Goal: Go to known website: Access a specific website the user already knows

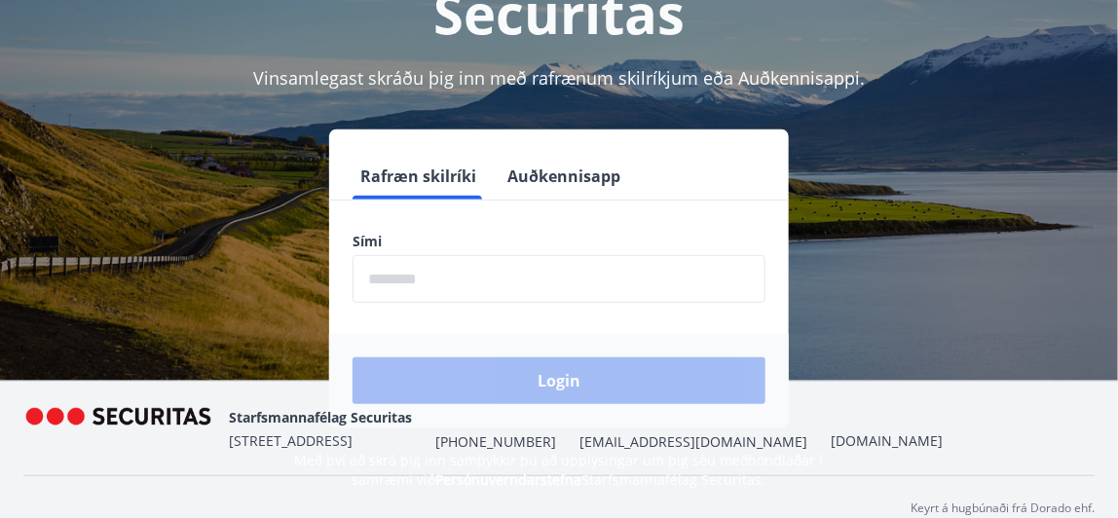
scroll to position [238, 0]
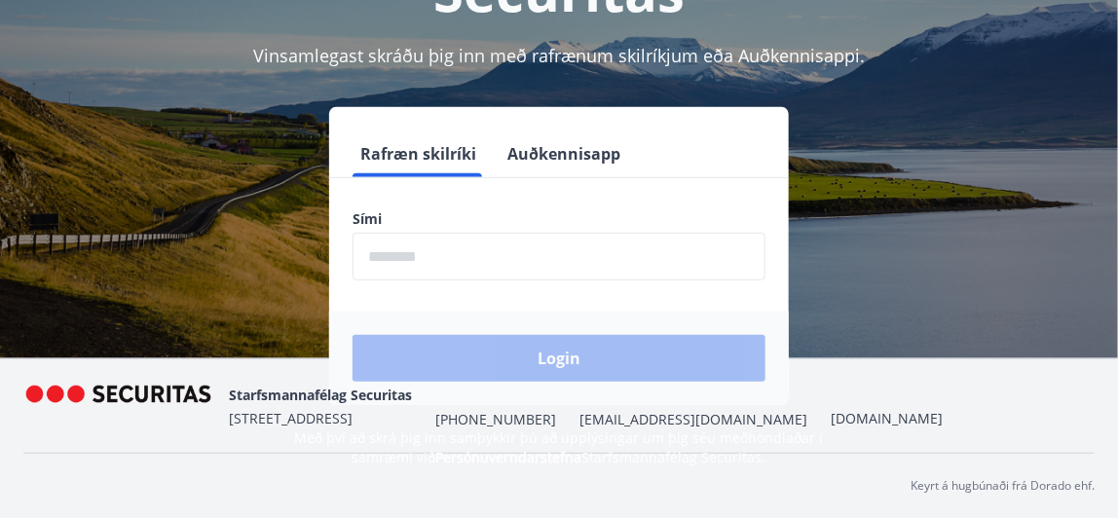
click at [515, 255] on input "phone" at bounding box center [558, 257] width 413 height 48
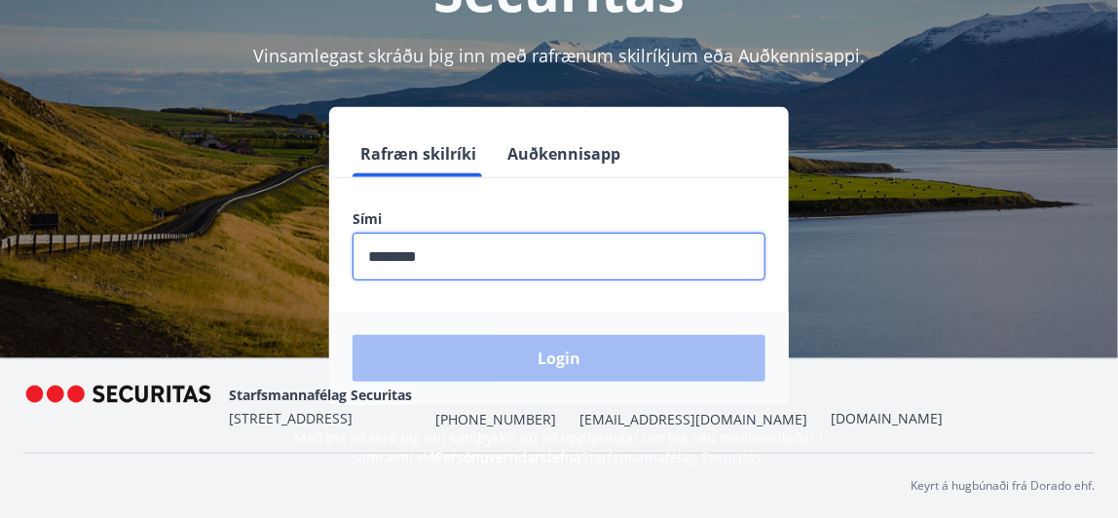
type input "********"
click at [352, 335] on button "Login" at bounding box center [558, 358] width 413 height 47
